Goal: Task Accomplishment & Management: Use online tool/utility

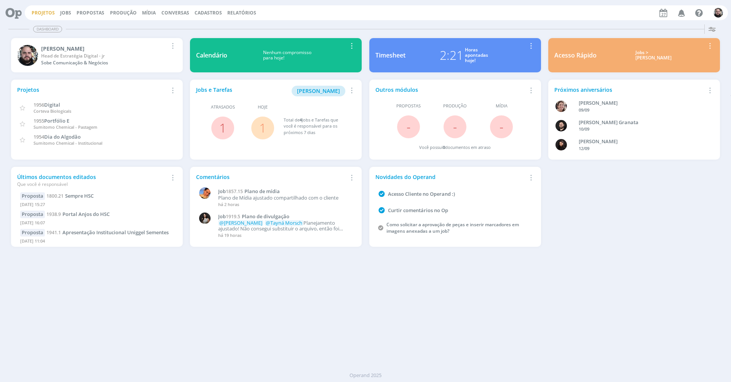
click at [48, 14] on link "Projetos" at bounding box center [43, 13] width 23 height 6
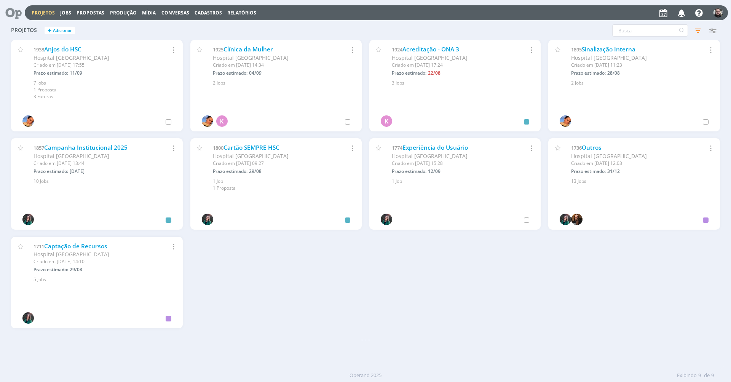
click at [224, 30] on div "Projetos + Adicionar Filtros Filtrar [GEOGRAPHIC_DATA] Status Cliente / Contrat…" at bounding box center [365, 30] width 717 height 19
click at [201, 40] on div "1925 Clínica da [GEOGRAPHIC_DATA] [GEOGRAPHIC_DATA] Criado em [DATE] 14:34 Praz…" at bounding box center [275, 63] width 171 height 46
click at [695, 26] on icon "button" at bounding box center [698, 31] width 14 height 14
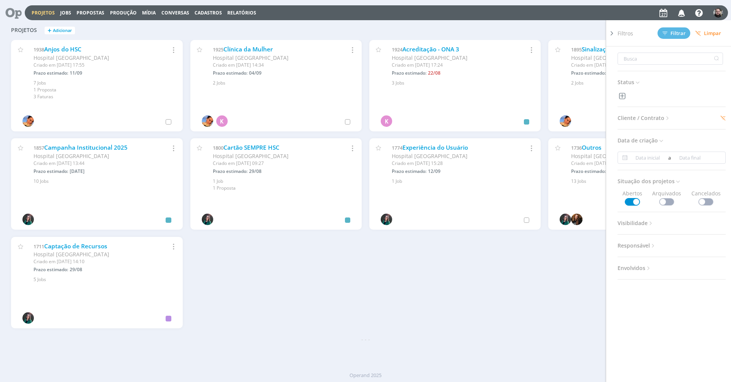
click at [714, 35] on span "Limpar" at bounding box center [708, 33] width 26 height 6
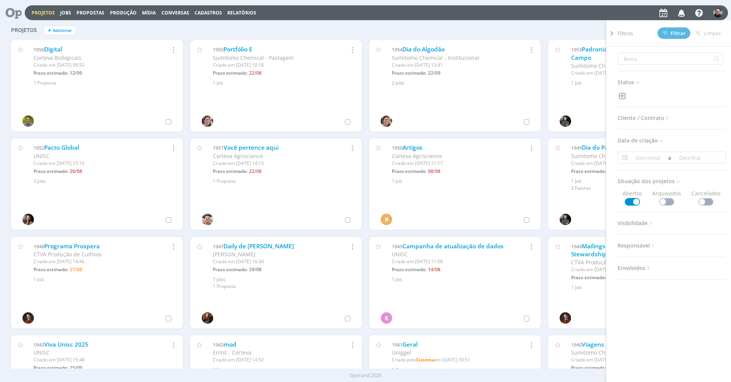
click at [561, 34] on div "Filtros Filtrar [GEOGRAPHIC_DATA] Status Cliente / Contrato Cliente Selecione C…" at bounding box center [589, 30] width 261 height 12
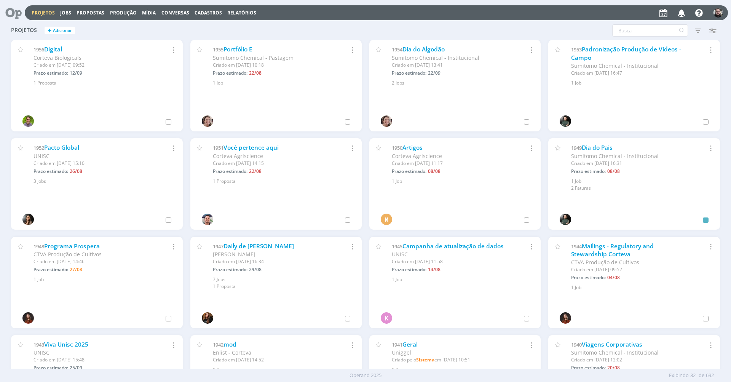
click at [205, 35] on div "Projetos + Adicionar Filtros Filtrar [GEOGRAPHIC_DATA] Status Cliente / Contrat…" at bounding box center [365, 30] width 717 height 19
click at [71, 13] on button "Jobs" at bounding box center [66, 13] width 16 height 6
click at [64, 10] on link "Jobs" at bounding box center [65, 13] width 11 height 6
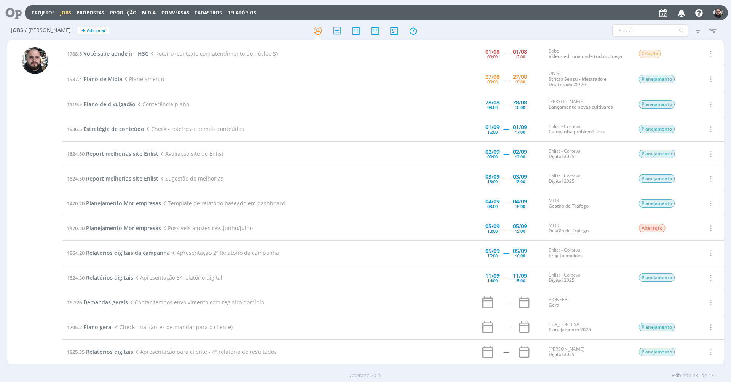
click at [200, 34] on h2 "Jobs / [PERSON_NAME] + Adicionar" at bounding box center [126, 29] width 231 height 16
click at [107, 77] on span "Plano de Mídia" at bounding box center [102, 78] width 39 height 7
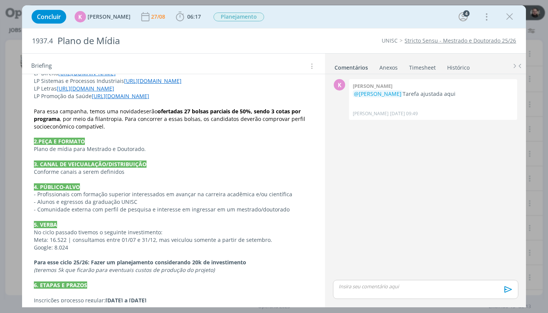
scroll to position [324, 0]
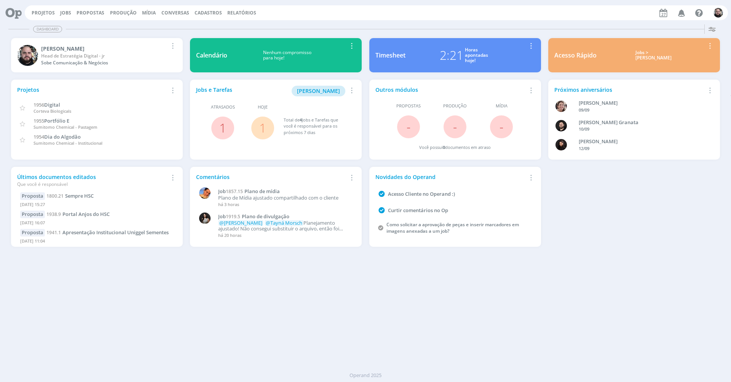
click at [309, 22] on div "Dashboard Salvar Selecione abaixo os cards desejados: Meus Meu Perfil [GEOGRAPH…" at bounding box center [365, 201] width 731 height 361
click at [14, 13] on icon at bounding box center [11, 12] width 16 height 15
click at [66, 15] on link "Jobs" at bounding box center [65, 13] width 11 height 6
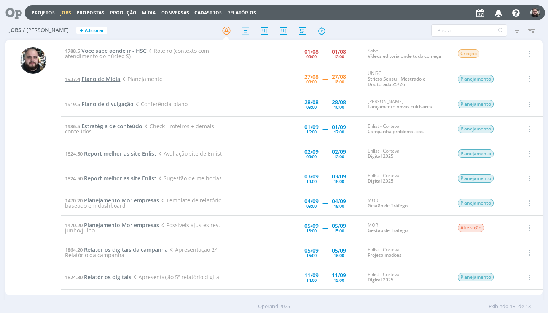
click at [103, 80] on span "Plano de Mídia" at bounding box center [100, 78] width 39 height 7
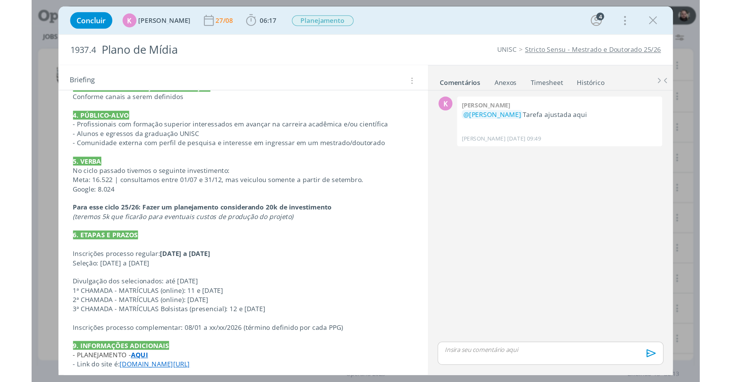
scroll to position [238, 0]
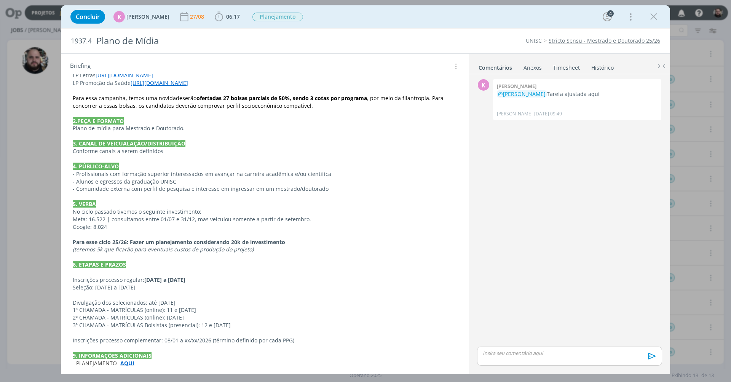
click at [133, 360] on strong "AQUI" at bounding box center [127, 363] width 14 height 7
click at [142, 328] on link "https://app4.operand.com.br/jobs/14212" at bounding box center [123, 330] width 58 height 10
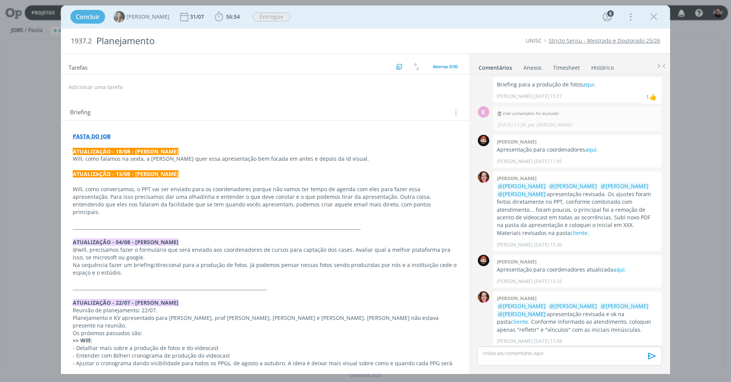
click at [104, 133] on strong "PASTA DO JOB" at bounding box center [92, 136] width 38 height 7
